Goal: Task Accomplishment & Management: Complete application form

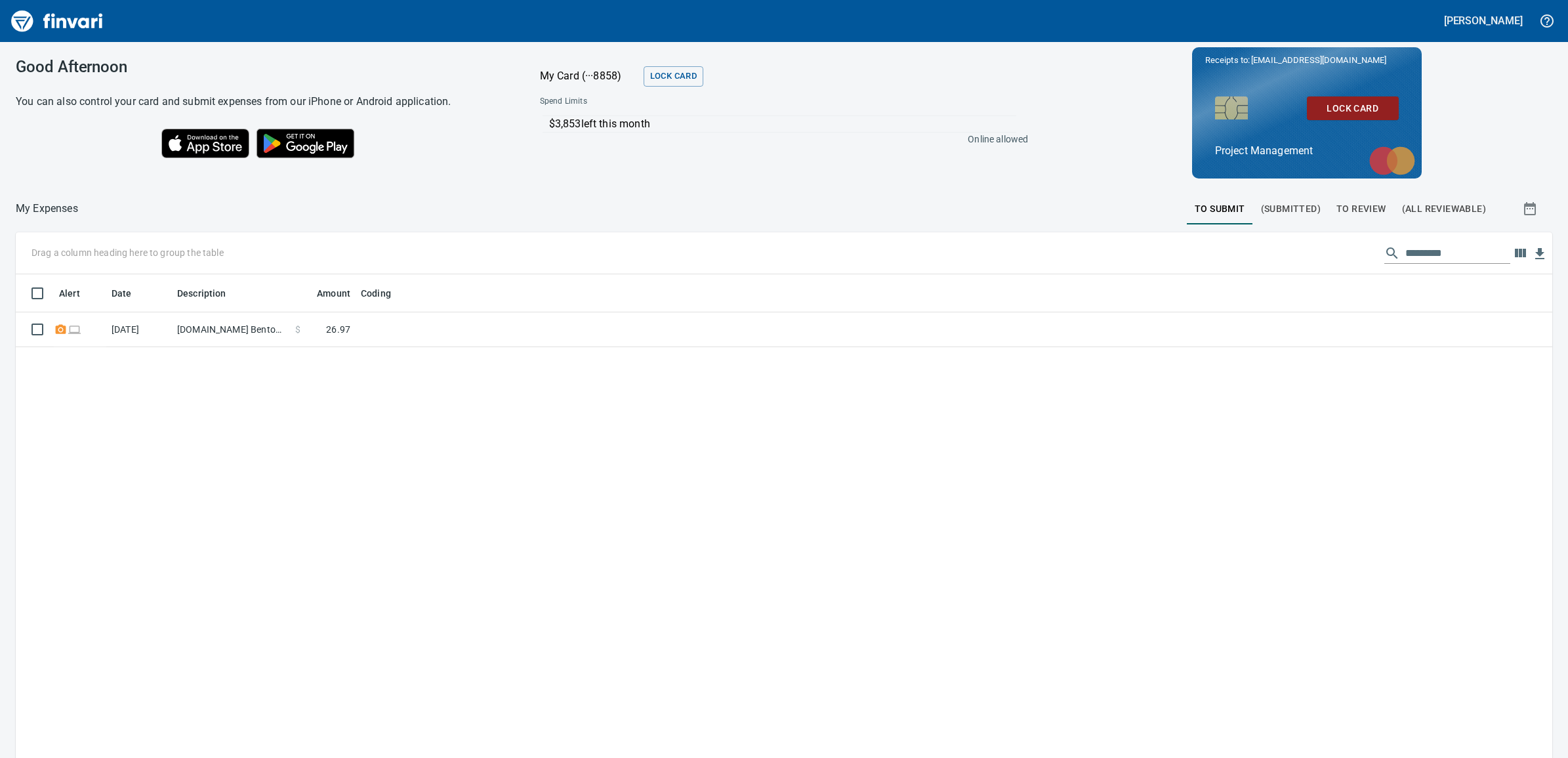
scroll to position [601, 1511]
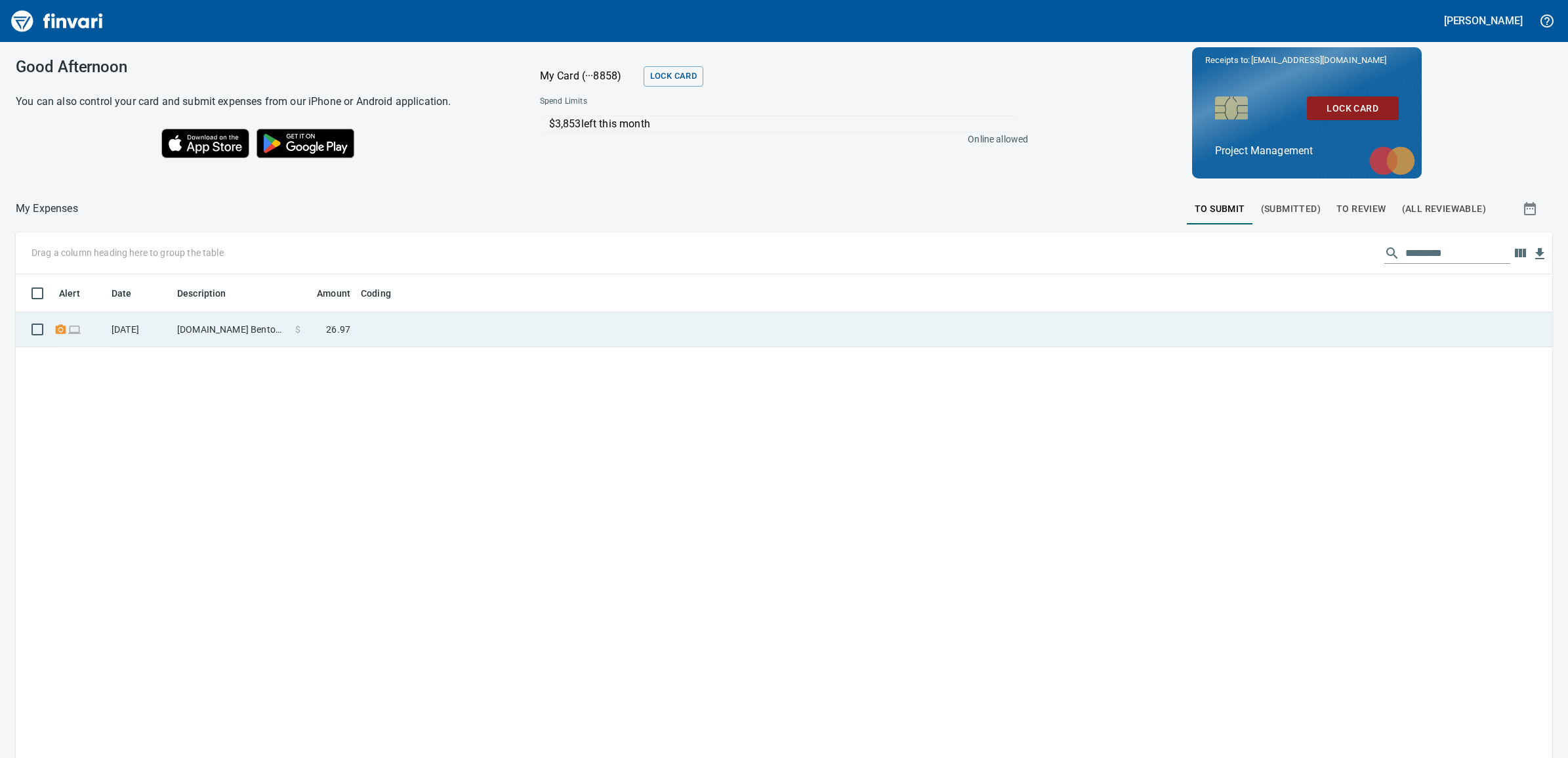
click at [243, 331] on td "[DOMAIN_NAME] Bentonville [GEOGRAPHIC_DATA]" at bounding box center [231, 329] width 118 height 35
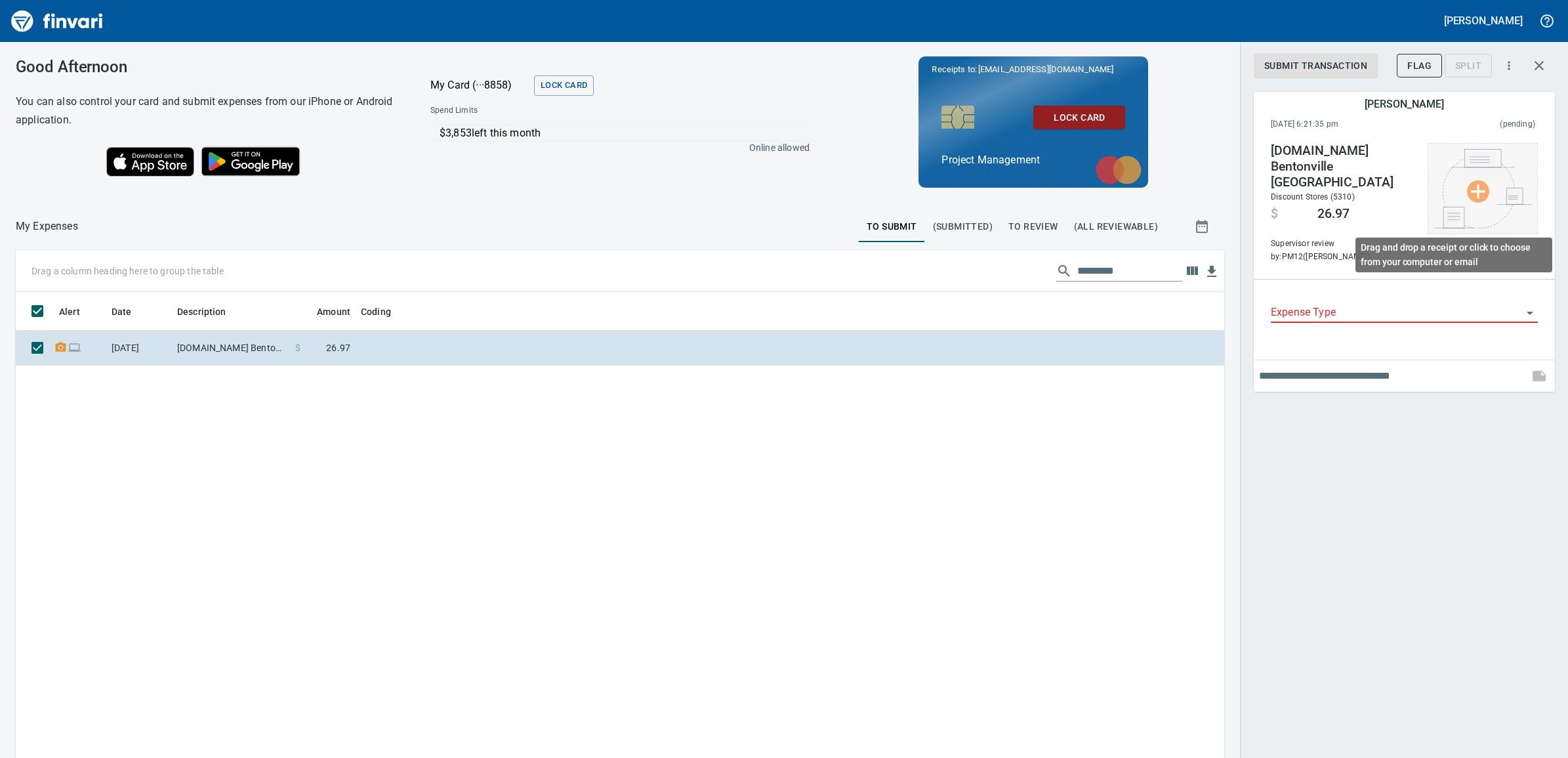
click at [1481, 185] on img at bounding box center [1481, 188] width 98 height 79
click at [1443, 489] on div at bounding box center [784, 379] width 1568 height 758
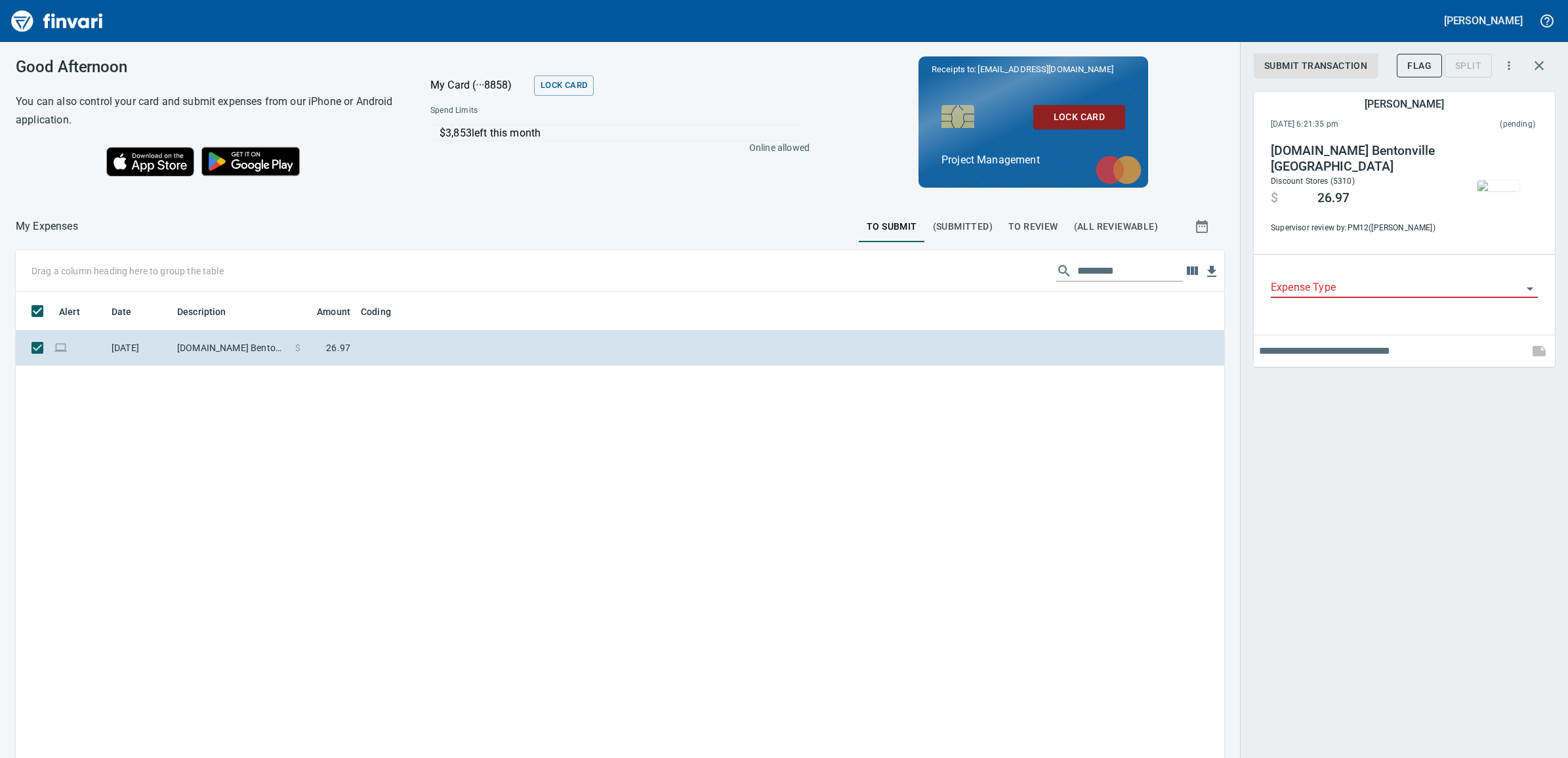
click at [1505, 190] on img "button" at bounding box center [1499, 185] width 42 height 10
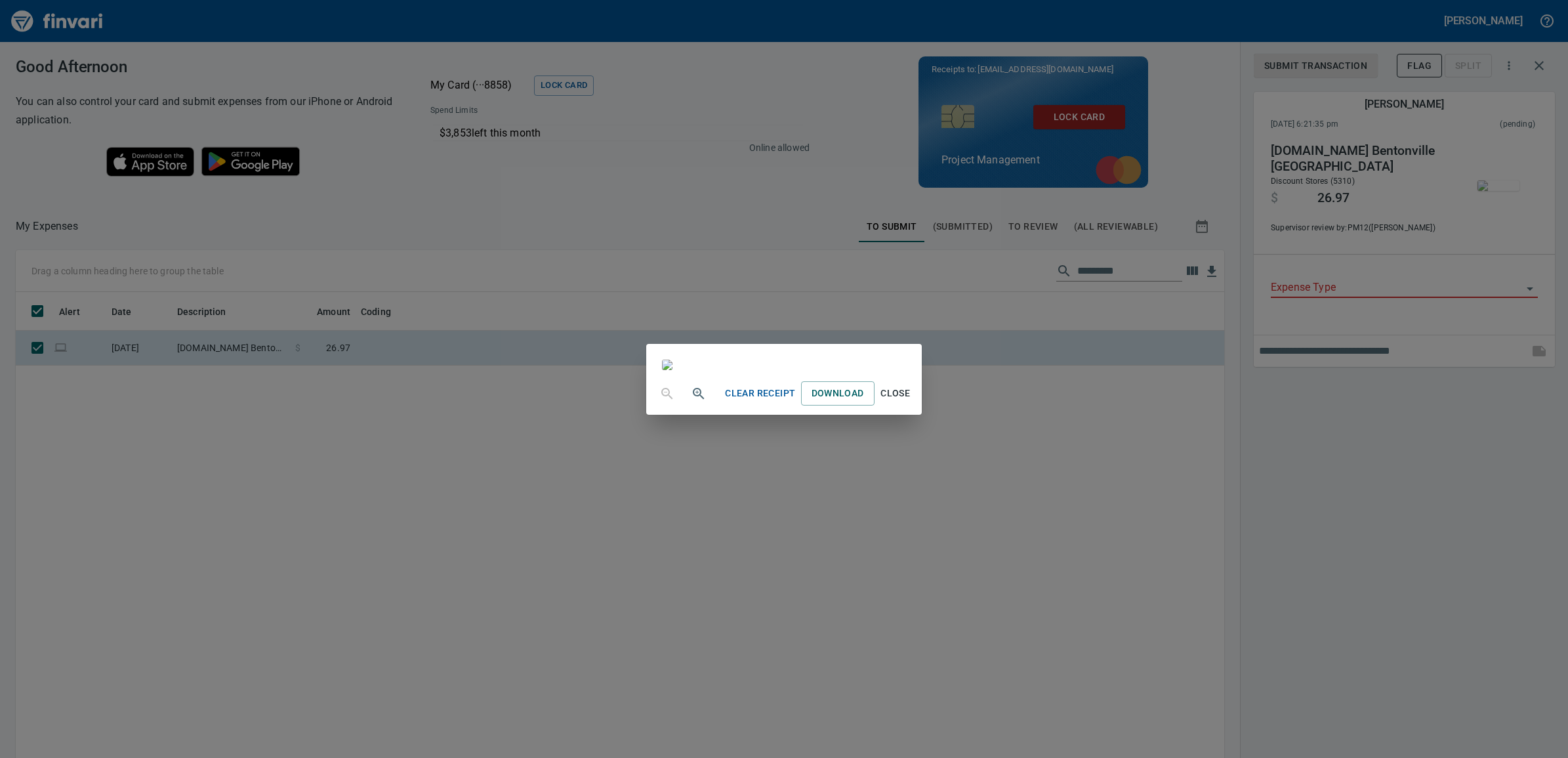
scroll to position [0, 0]
click at [911, 402] on span "Close" at bounding box center [895, 392] width 31 height 16
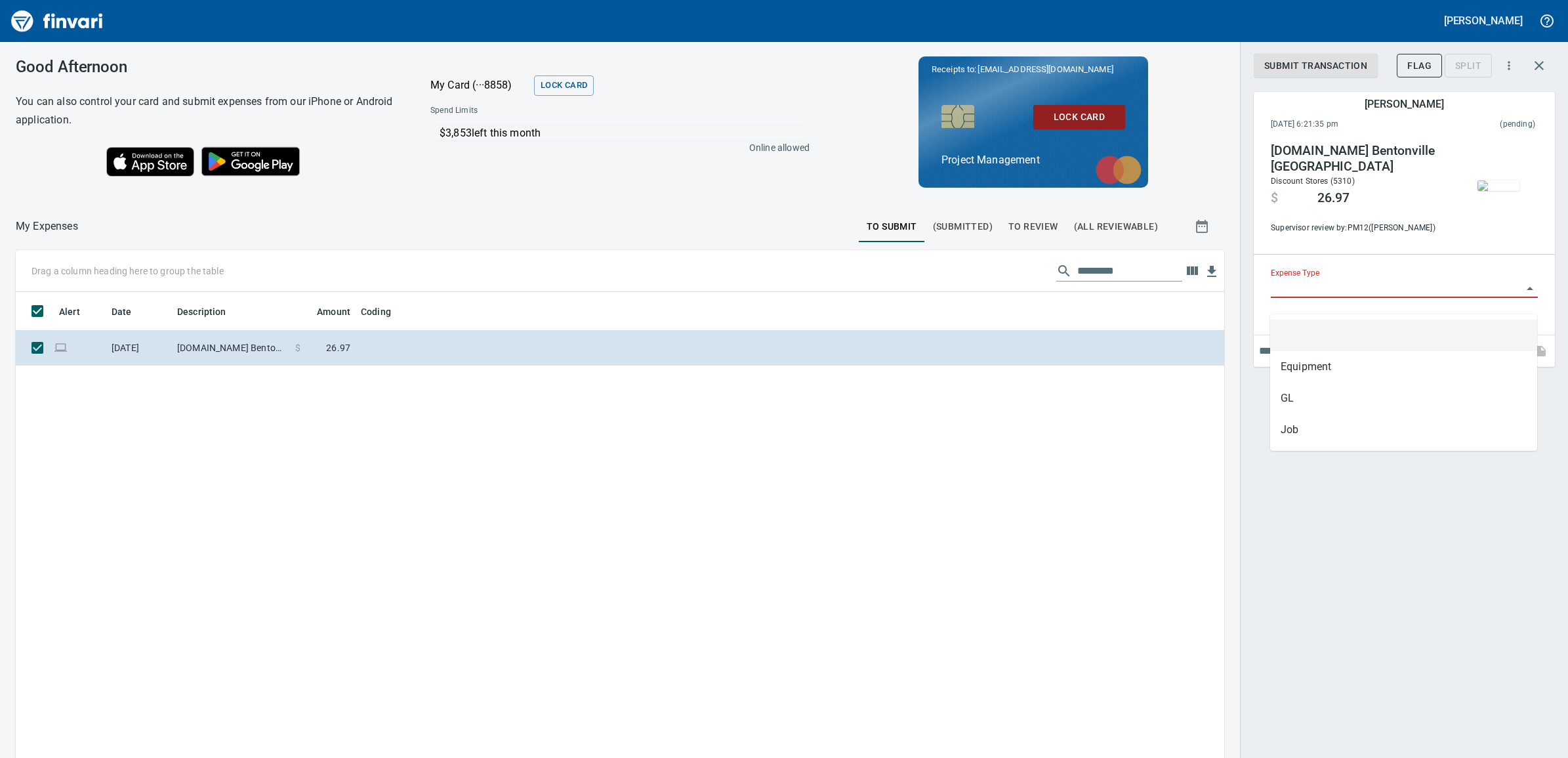
click at [1342, 297] on input "Expense Type" at bounding box center [1397, 288] width 251 height 18
click at [1300, 420] on li "Job" at bounding box center [1403, 429] width 267 height 31
type input "***"
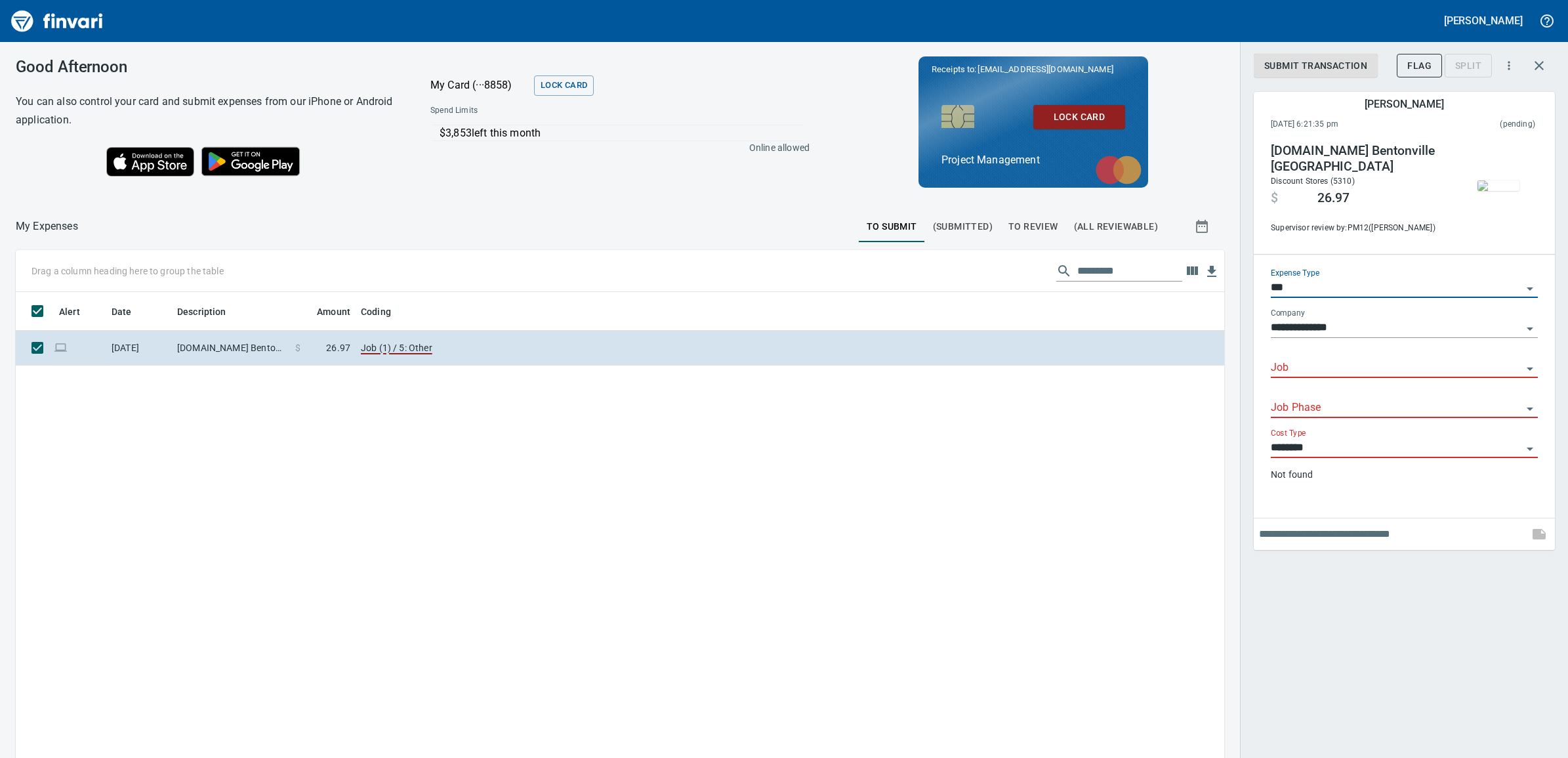
click at [1317, 377] on input "Job" at bounding box center [1397, 368] width 251 height 18
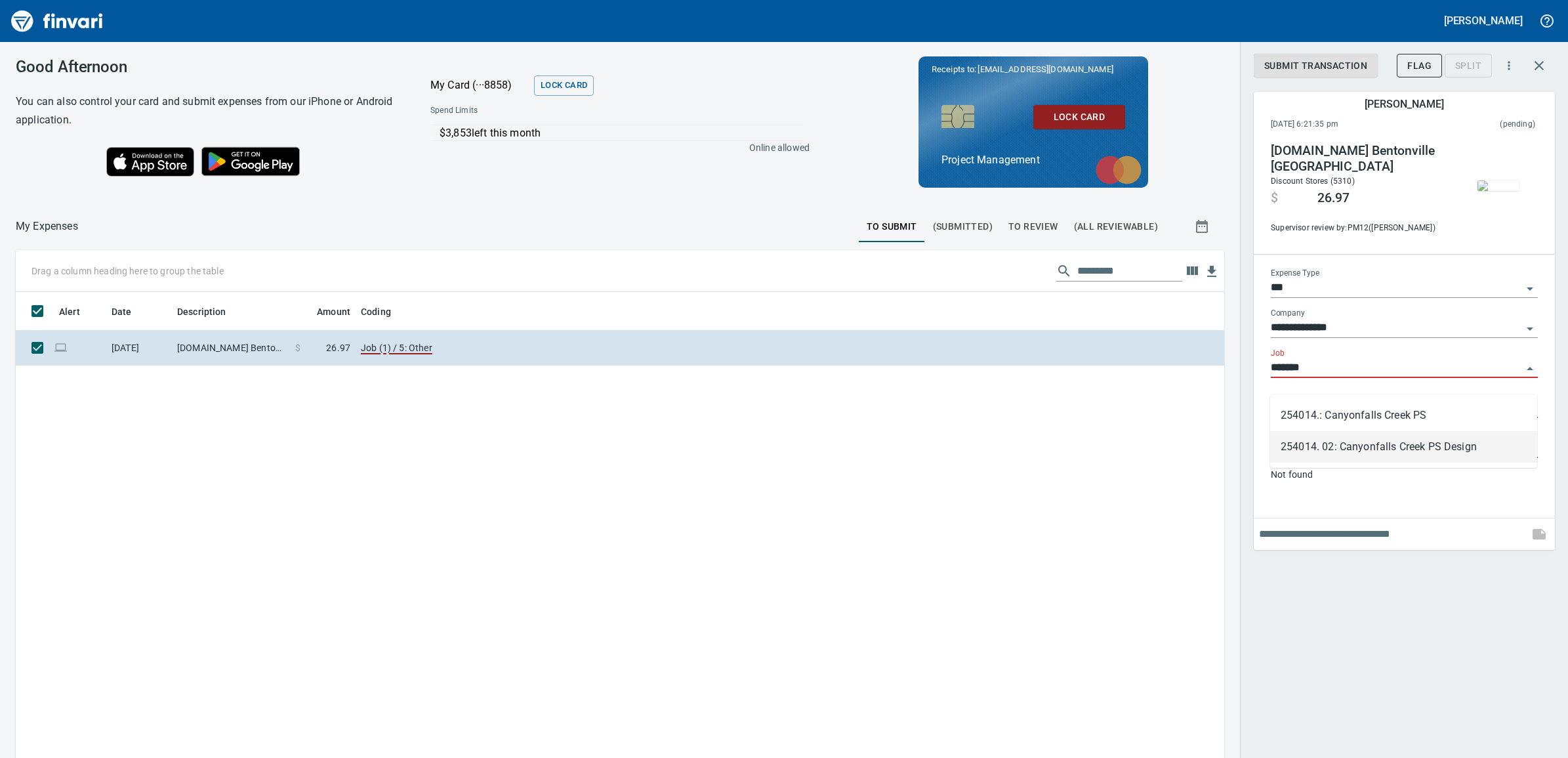
click at [1384, 456] on li "254014. 02: Canyonfalls Creek PS Design" at bounding box center [1403, 447] width 267 height 31
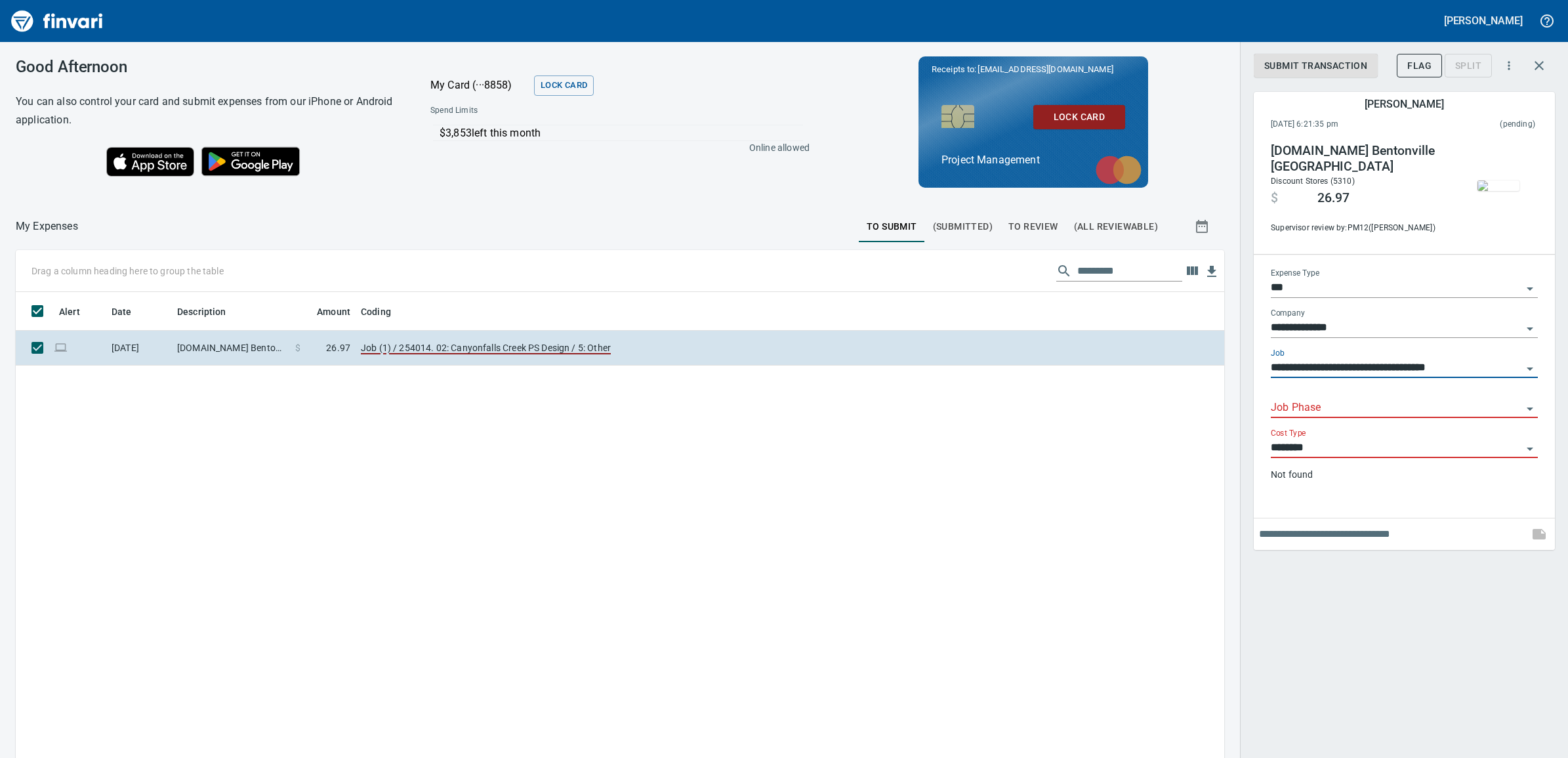
type input "**********"
click at [1359, 417] on input "Job Phase" at bounding box center [1397, 408] width 251 height 18
click at [1436, 457] on li "1003. .: General Conditions General Requirements" at bounding box center [1403, 455] width 267 height 31
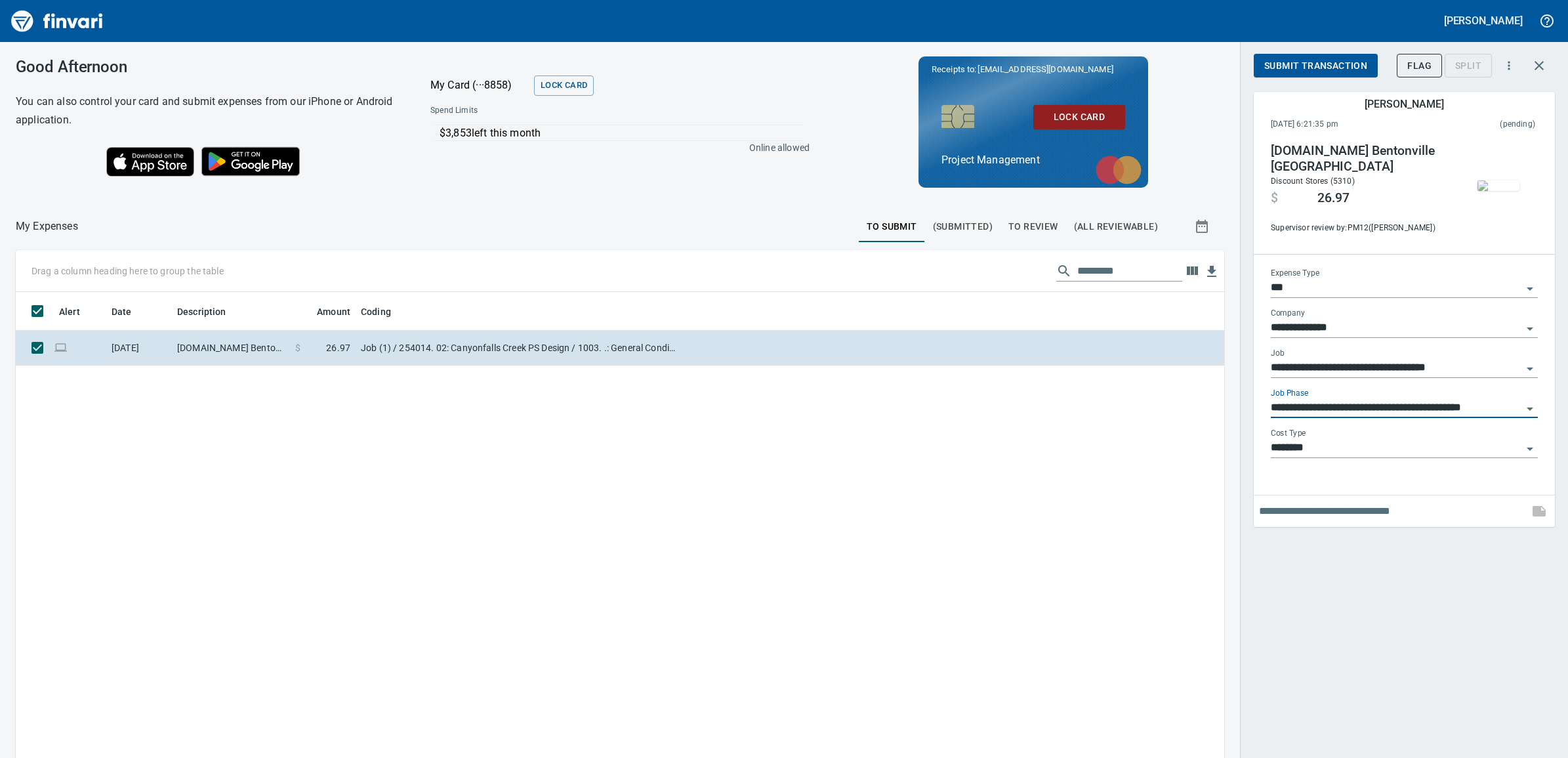
type input "**********"
click at [1362, 517] on input "text" at bounding box center [1391, 511] width 265 height 21
click at [1342, 522] on input "text" at bounding box center [1391, 511] width 265 height 21
type input "**********"
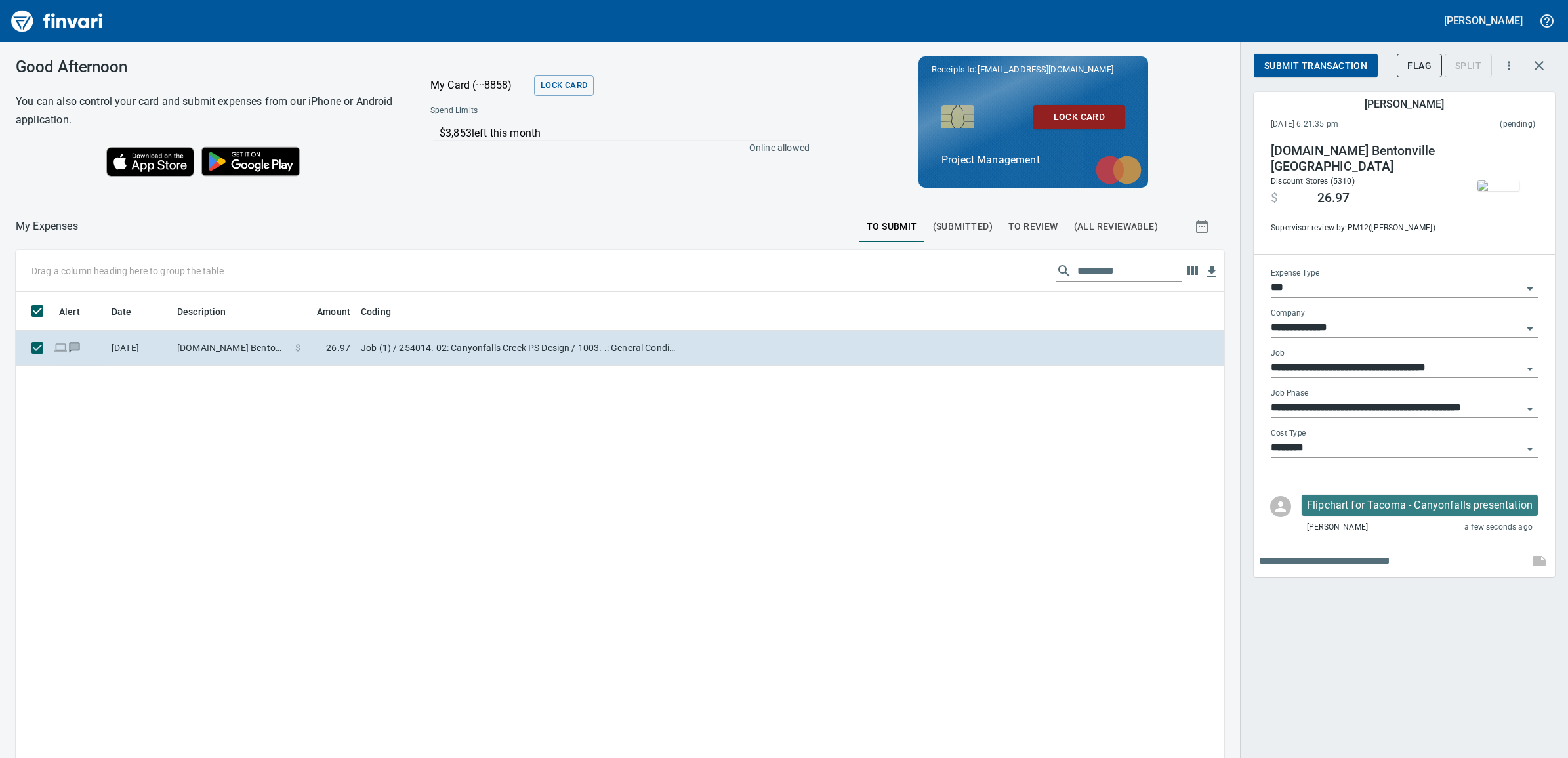
click at [1294, 64] on span "Submit Transaction" at bounding box center [1316, 66] width 103 height 16
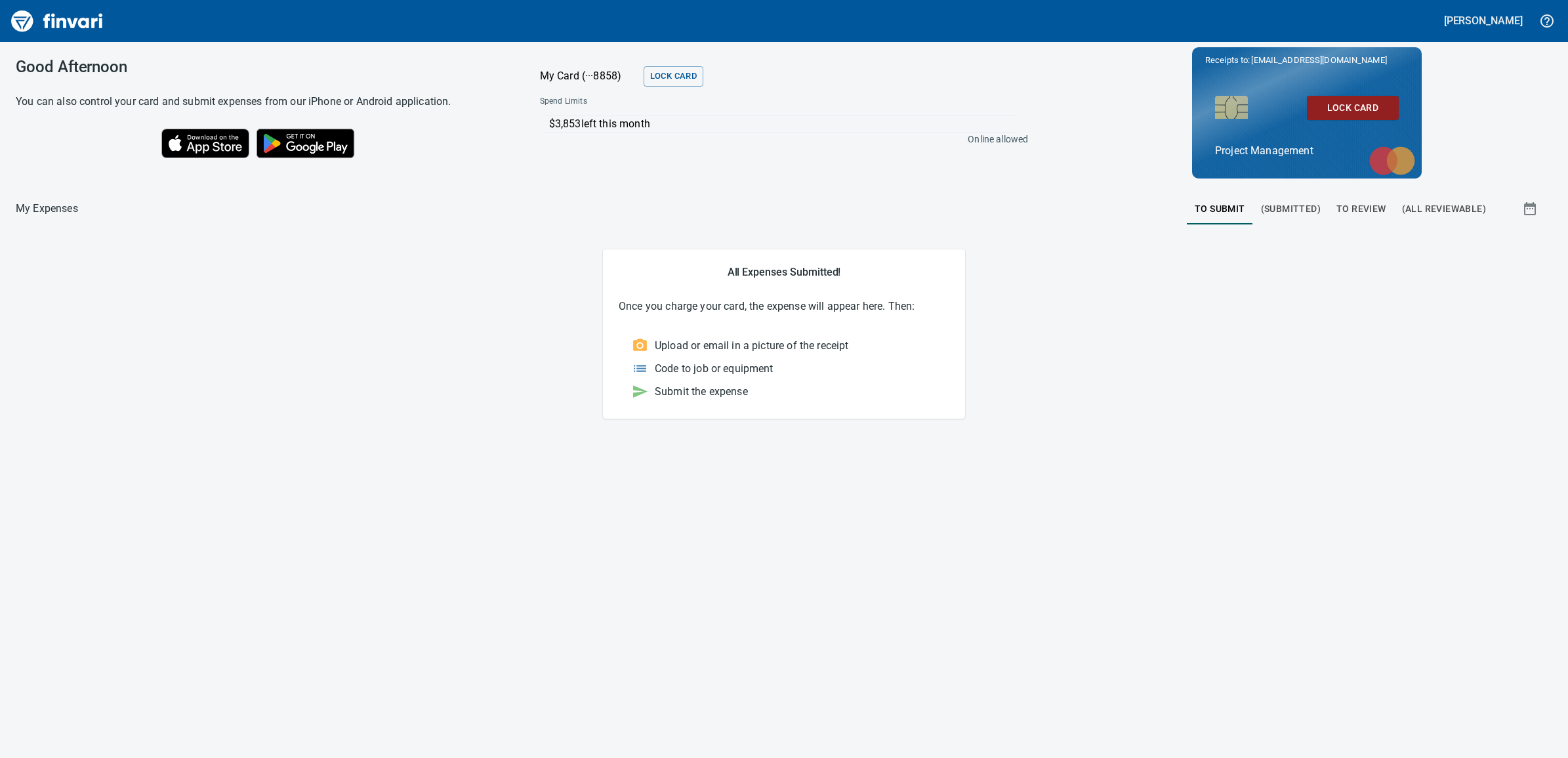
click at [1351, 208] on span "To Review" at bounding box center [1360, 209] width 50 height 16
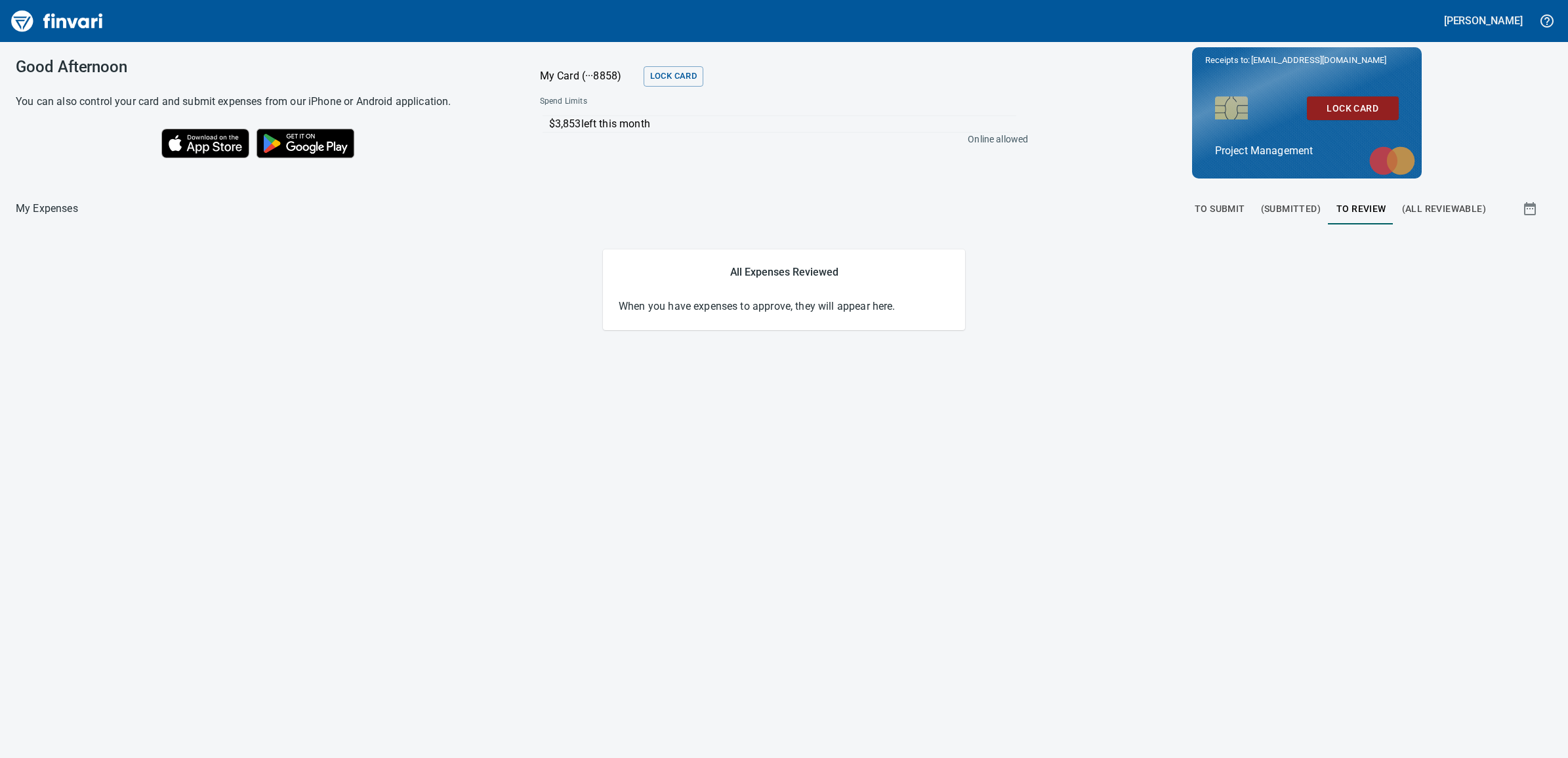
click at [200, 355] on div "Good Afternoon You can also control your card and submit expenses from our iPho…" at bounding box center [784, 400] width 1568 height 716
